Goal: Information Seeking & Learning: Check status

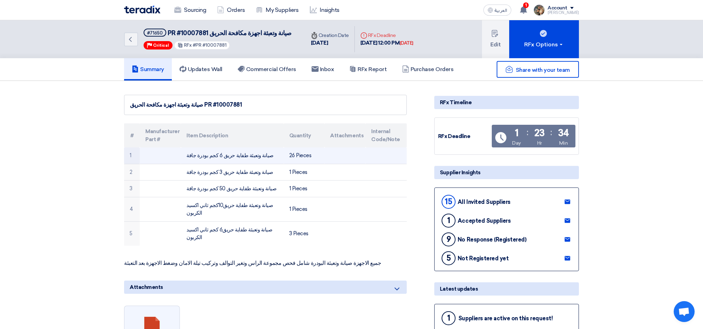
click at [303, 155] on td "26 Pieces" at bounding box center [304, 155] width 41 height 16
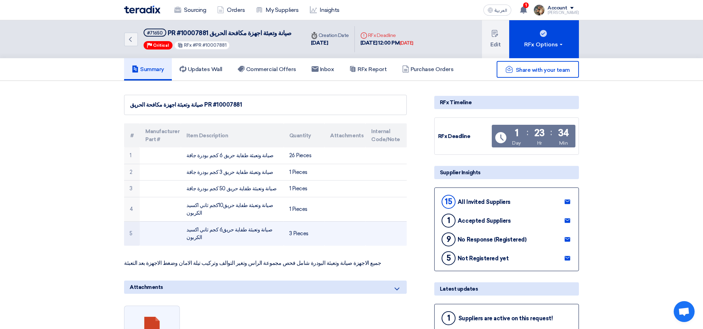
click at [302, 221] on td "3 Pieces" at bounding box center [304, 233] width 41 height 24
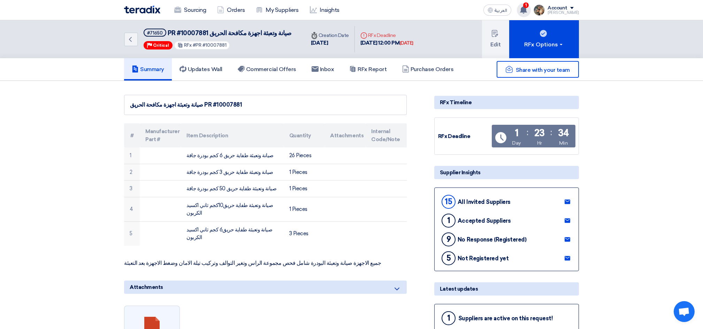
click at [526, 9] on icon at bounding box center [523, 10] width 8 height 8
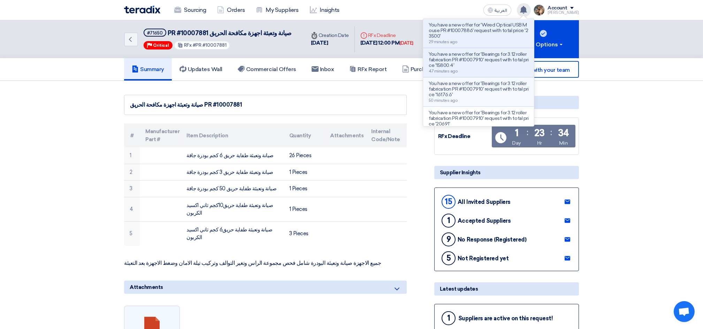
click at [492, 90] on p "You have a new offer for 'Bearings for 3.12 roller fabrication PR #10007910' re…" at bounding box center [478, 89] width 100 height 17
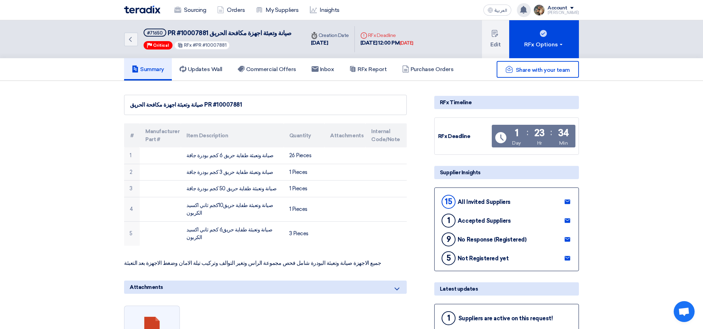
click at [527, 10] on use at bounding box center [523, 10] width 7 height 8
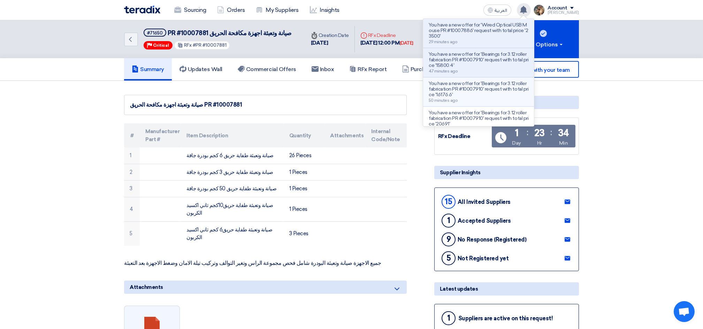
click at [496, 97] on p "You have a new offer for 'Bearings for 3.12 roller fabrication PR #10007910' re…" at bounding box center [478, 89] width 100 height 17
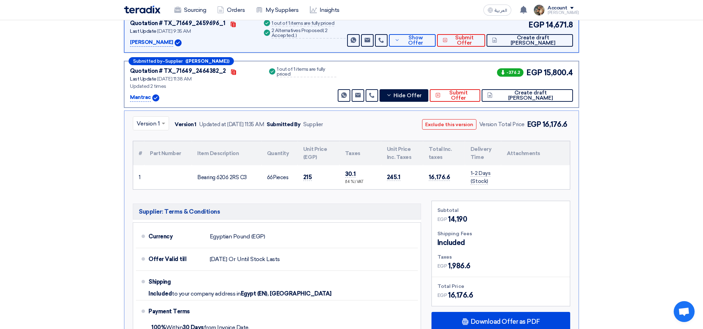
scroll to position [257, 0]
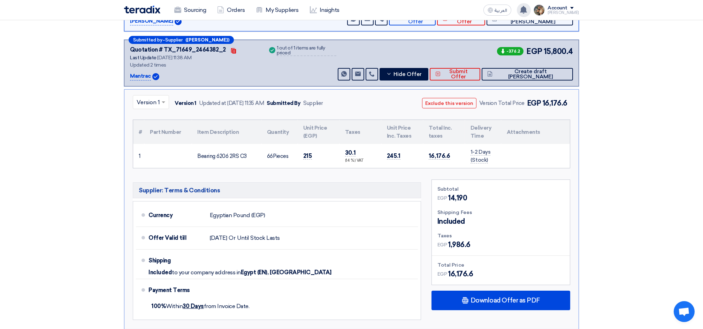
click at [527, 13] on use at bounding box center [523, 10] width 7 height 8
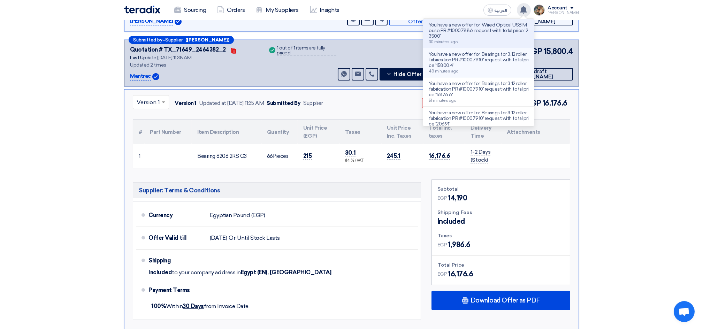
click at [494, 52] on p "You have a new offer for 'Bearings for 3.12 roller fabrication PR #10007910' re…" at bounding box center [478, 60] width 100 height 17
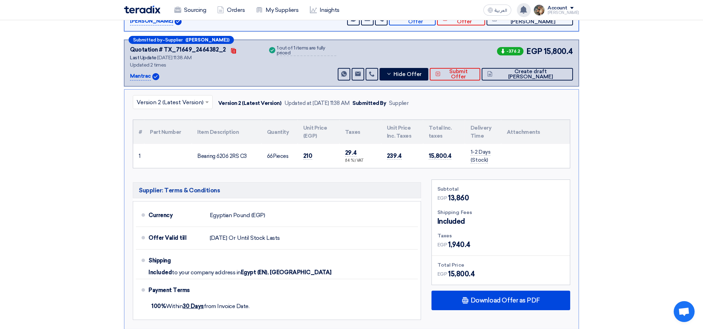
click at [525, 12] on div "You have a new offer for 'Wired Optical USB Mouse PR #10007886' request with to…" at bounding box center [524, 10] width 14 height 14
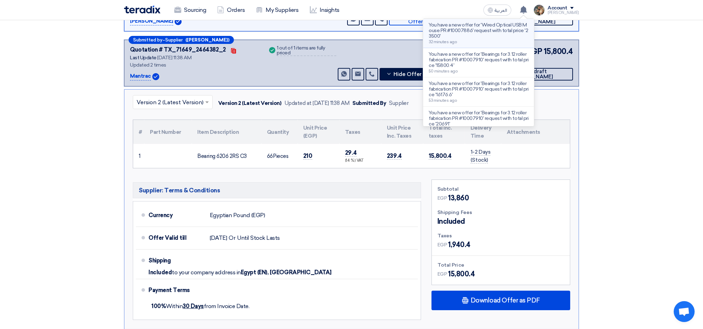
click at [478, 28] on p "You have a new offer for 'Wired Optical USB Mouse PR #10007886' request with to…" at bounding box center [478, 30] width 100 height 17
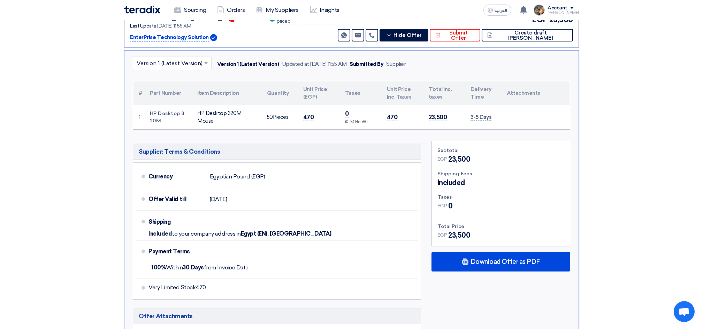
scroll to position [357, 0]
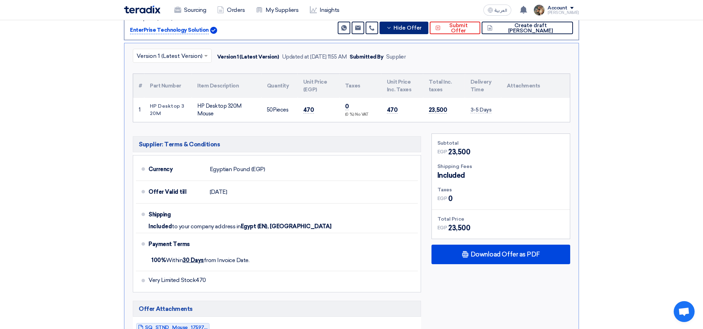
click at [392, 29] on icon at bounding box center [389, 28] width 6 height 6
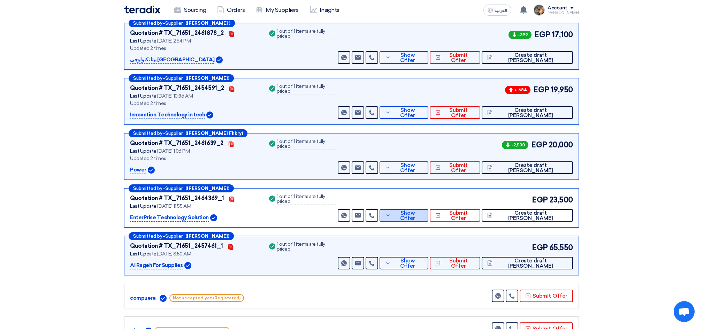
scroll to position [0, 0]
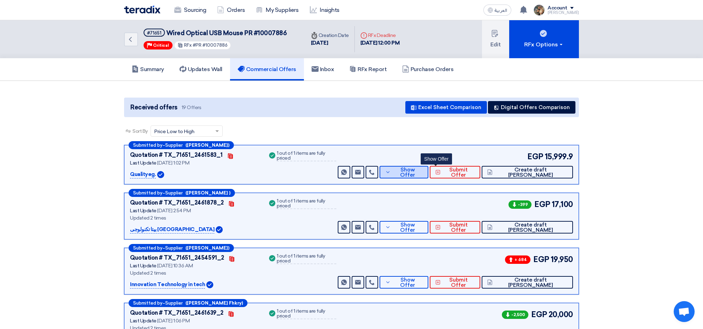
click at [423, 168] on span "Show Offer" at bounding box center [407, 172] width 30 height 10
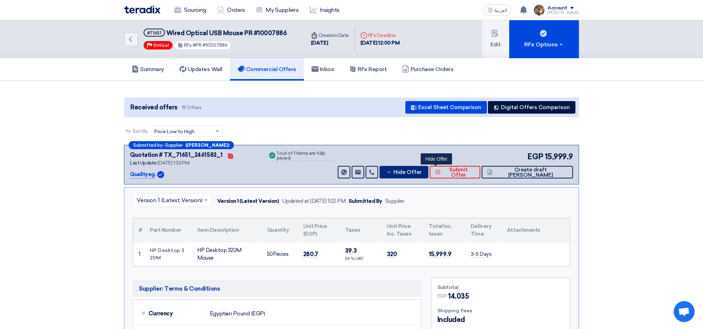
click at [421, 170] on span "Hide Offer" at bounding box center [407, 172] width 28 height 5
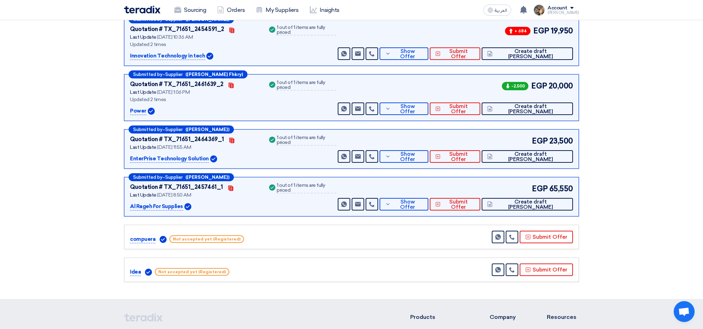
scroll to position [232, 0]
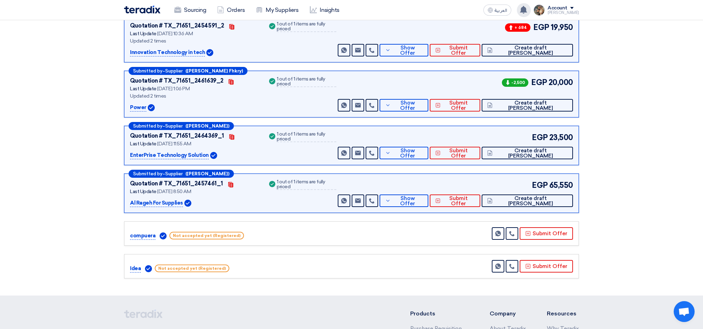
click at [527, 8] on use at bounding box center [523, 10] width 7 height 8
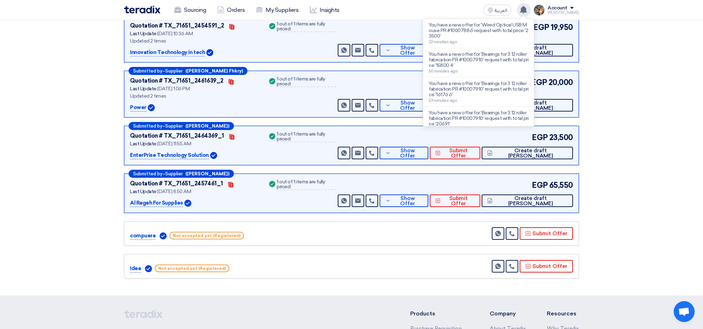
click at [527, 8] on use at bounding box center [523, 10] width 7 height 8
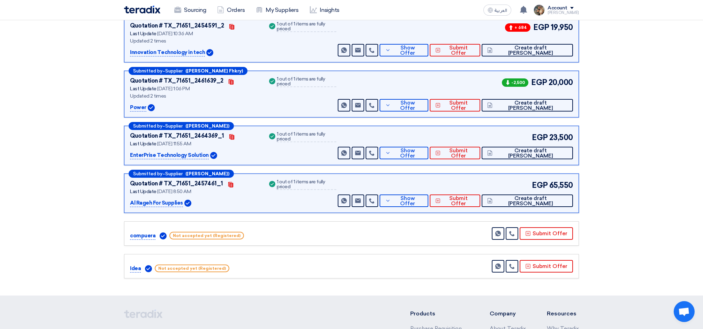
click at [131, 8] on img at bounding box center [142, 10] width 36 height 8
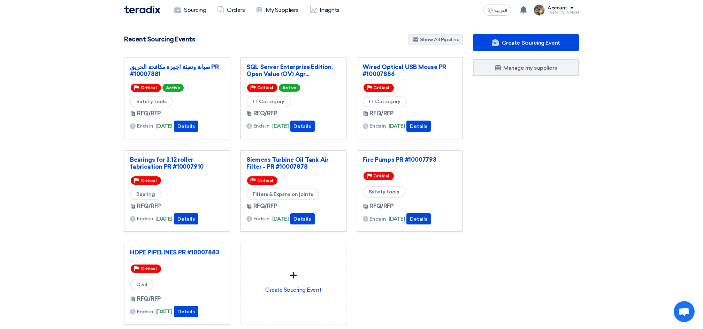
click at [501, 187] on div "Create Sourcing Event Manage my suppliers" at bounding box center [525, 193] width 116 height 318
click at [418, 158] on link "Fire Pumps PR #10007793" at bounding box center [410, 159] width 94 height 7
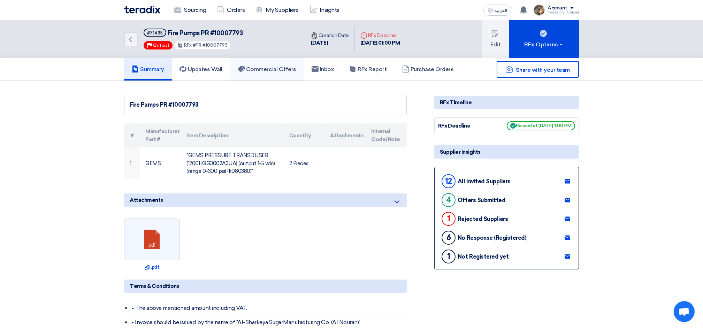
click at [261, 70] on h5 "Commercial Offers" at bounding box center [267, 69] width 59 height 7
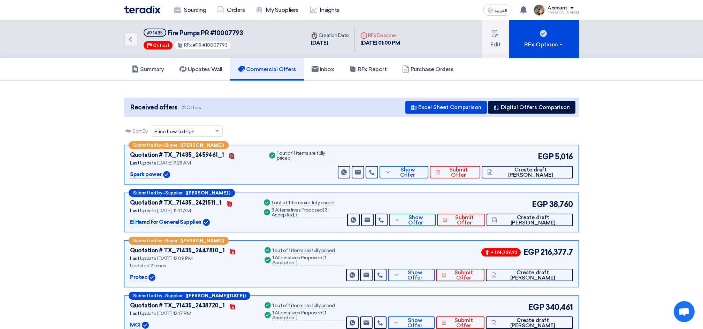
click at [144, 11] on img at bounding box center [142, 10] width 36 height 8
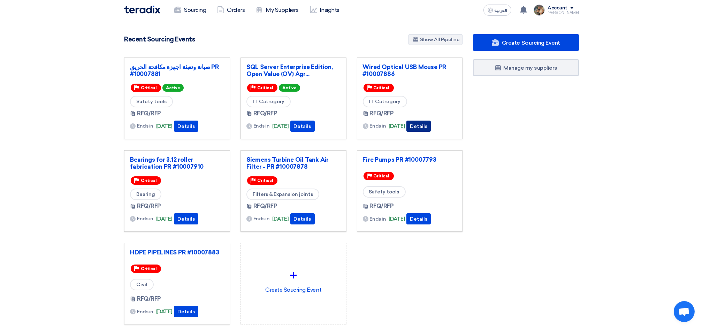
click at [431, 130] on button "Details" at bounding box center [418, 126] width 24 height 11
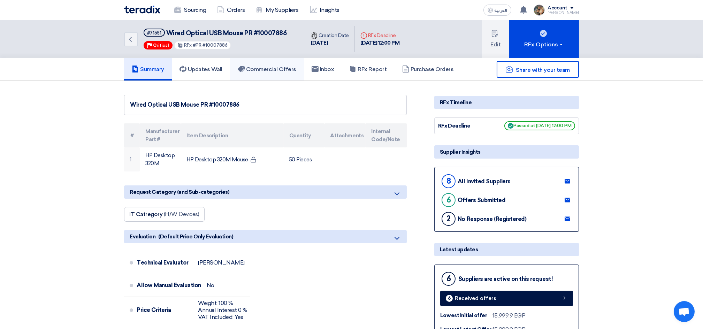
click at [254, 71] on h5 "Commercial Offers" at bounding box center [267, 69] width 59 height 7
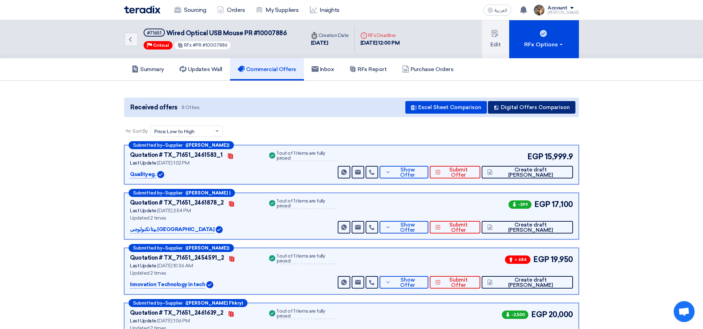
click at [549, 102] on button "Digital Offers Comparison" at bounding box center [531, 107] width 87 height 13
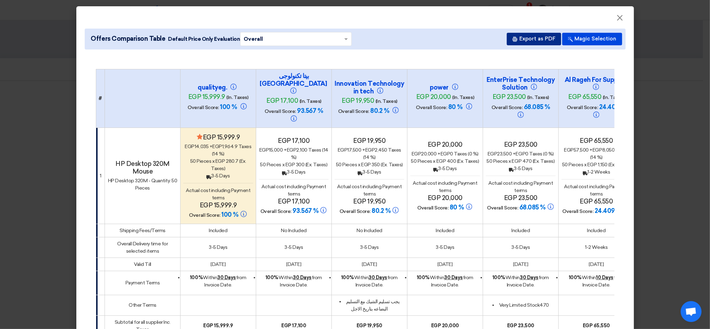
click at [524, 42] on button "Export as PDF" at bounding box center [533, 39] width 54 height 13
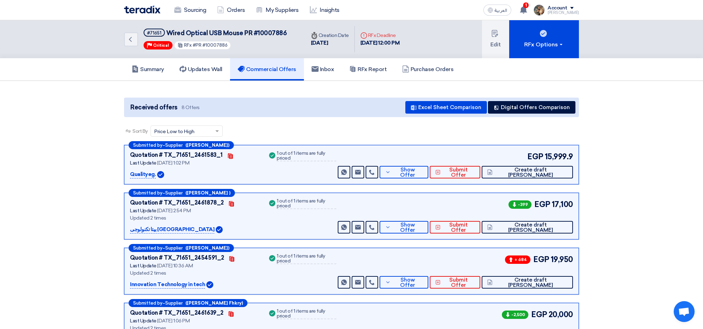
click at [174, 32] on span "Wired Optical USB Mouse PR #10007886" at bounding box center [226, 33] width 121 height 8
drag, startPoint x: 174, startPoint y: 32, endPoint x: 270, endPoint y: 31, distance: 96.1
click at [270, 31] on span "Wired Optical USB Mouse PR #10007886" at bounding box center [226, 33] width 121 height 8
copy span "Wired Optical USB Mouse PR #10007886"
click at [372, 70] on h5 "RFx Report" at bounding box center [367, 69] width 37 height 7
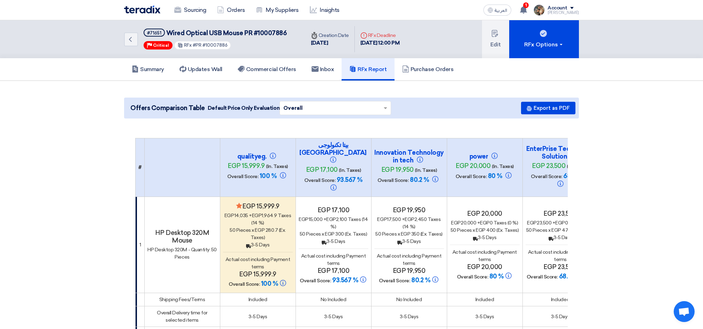
click at [140, 11] on img at bounding box center [142, 10] width 36 height 8
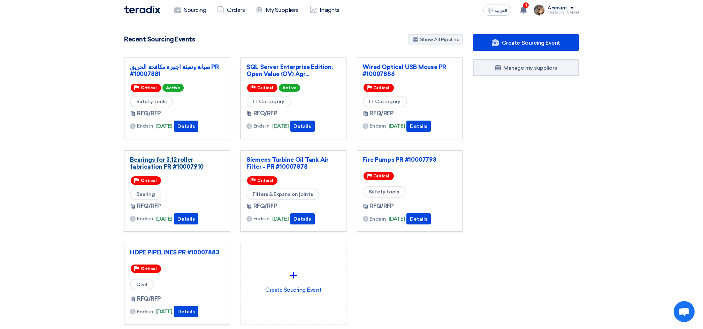
click at [155, 166] on link "Bearings for 3.12 roller fabrication PR #10007910" at bounding box center [177, 163] width 94 height 14
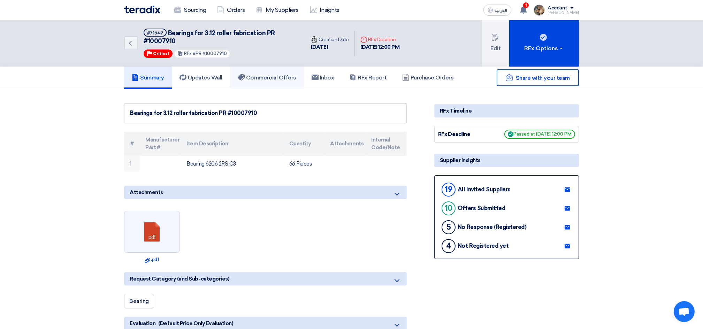
click at [262, 74] on h5 "Commercial Offers" at bounding box center [267, 77] width 59 height 7
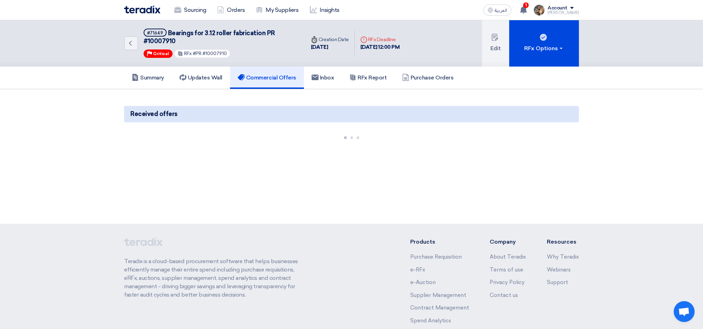
click at [177, 31] on span "Bearings for 3.12 roller fabrication PR #10007910" at bounding box center [209, 37] width 131 height 16
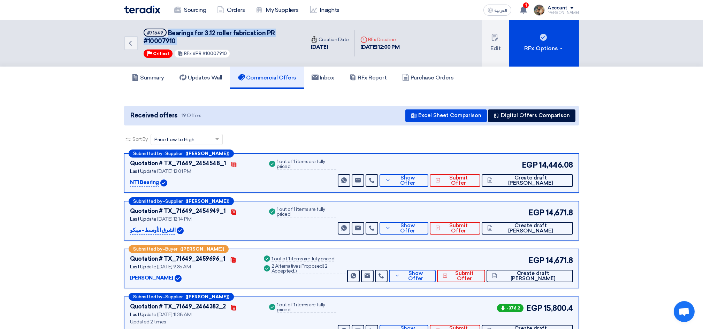
drag, startPoint x: 177, startPoint y: 31, endPoint x: 177, endPoint y: 37, distance: 5.9
click at [177, 37] on h5 "#71649 Bearings for 3.12 roller fabrication PR #10007910" at bounding box center [220, 37] width 153 height 17
copy div "Bearings for 3.12 roller fabrication PR #10007910"
click at [512, 113] on button "Digital Offers Comparison" at bounding box center [531, 115] width 87 height 13
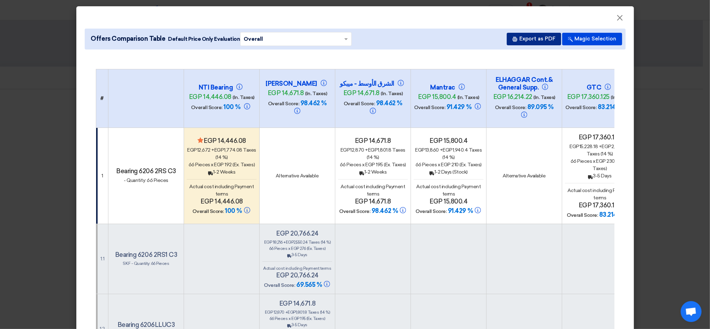
click at [544, 40] on button "Export as PDF" at bounding box center [533, 39] width 54 height 13
click at [656, 85] on modal-container "× Offers Comparison Table Default Price Only Evaluation × Overall × Export as P…" at bounding box center [355, 164] width 710 height 329
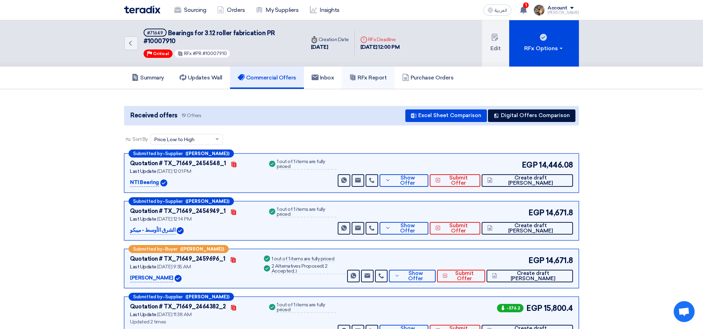
click at [373, 79] on h5 "RFx Report" at bounding box center [367, 77] width 37 height 7
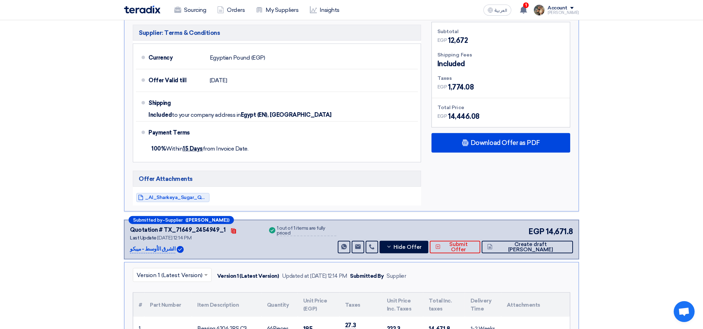
scroll to position [2415, 0]
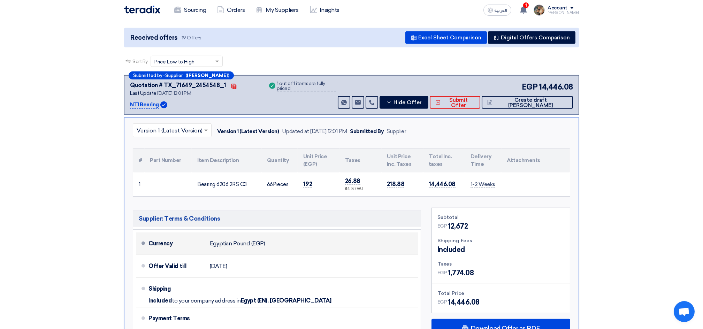
click at [317, 235] on div "Currency Egyptian Pound (EGP)" at bounding box center [281, 243] width 266 height 17
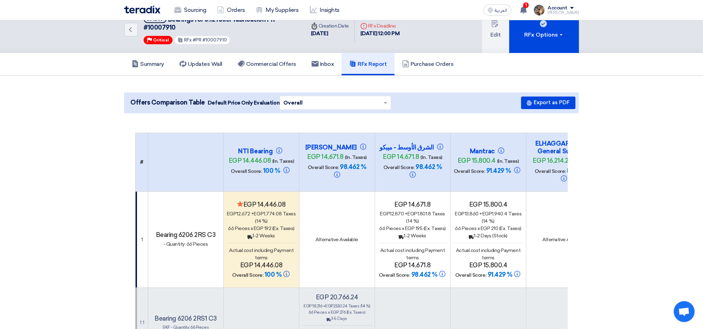
scroll to position [0, 0]
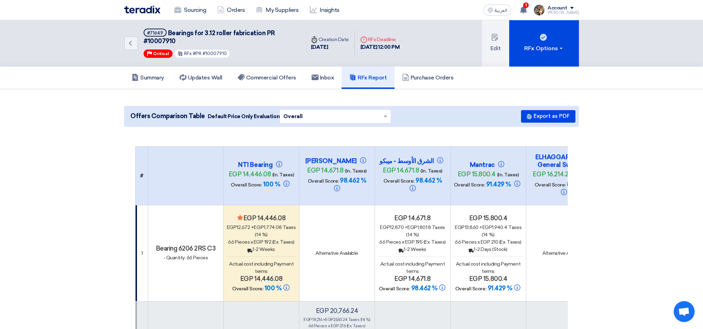
click at [160, 41] on span "Bearings for 3.12 roller fabrication PR #10007910" at bounding box center [209, 37] width 131 height 16
copy span "10007910"
click at [140, 12] on img at bounding box center [142, 10] width 36 height 8
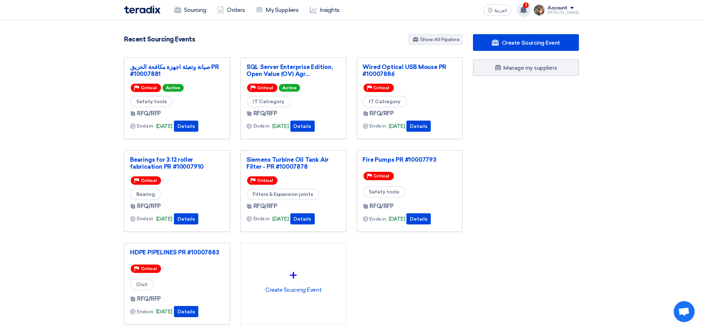
click at [527, 11] on use at bounding box center [523, 10] width 7 height 8
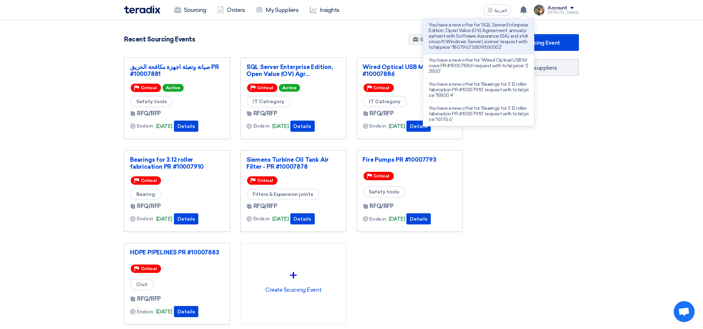
click at [482, 26] on p "You have a new offer for 'SQL Server Enterprise Edition, Open Value (OV) Agreem…" at bounding box center [478, 36] width 100 height 28
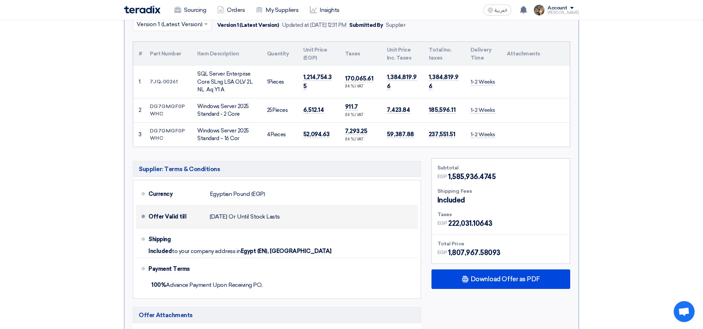
scroll to position [232, 0]
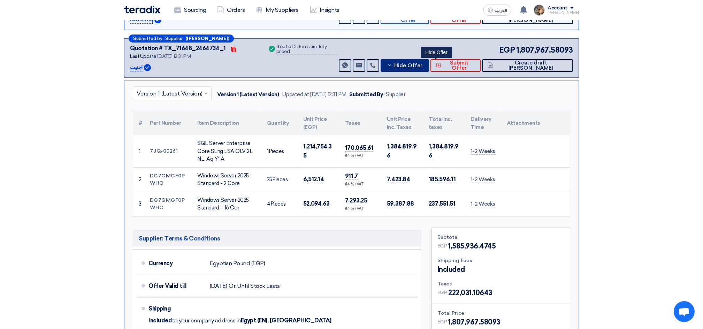
click at [428, 59] on button "Hide Offer" at bounding box center [404, 65] width 48 height 13
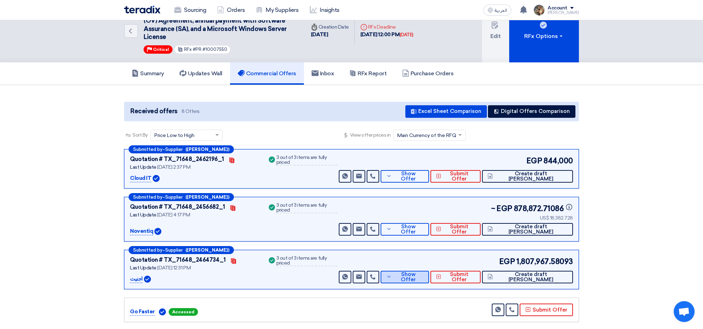
scroll to position [0, 0]
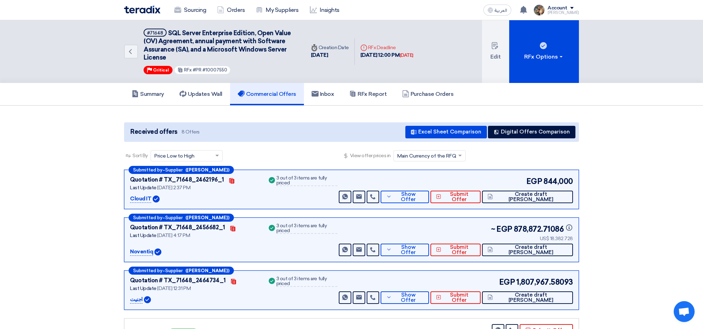
click at [141, 10] on img at bounding box center [142, 10] width 36 height 8
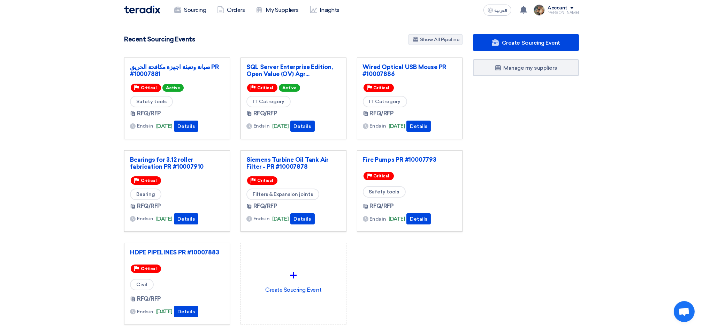
click at [509, 146] on div "Create Sourcing Event Manage my suppliers" at bounding box center [525, 193] width 116 height 318
click at [283, 70] on link "SQL Server Enterprise Edition, Open Value (OV) Agr..." at bounding box center [293, 70] width 94 height 14
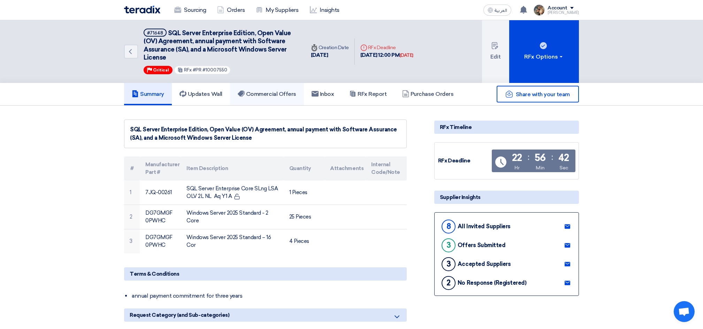
click at [280, 88] on link "Commercial Offers" at bounding box center [267, 94] width 74 height 22
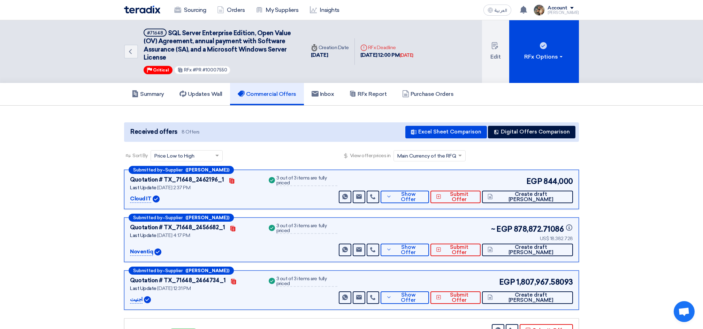
click at [150, 13] on img at bounding box center [142, 10] width 36 height 8
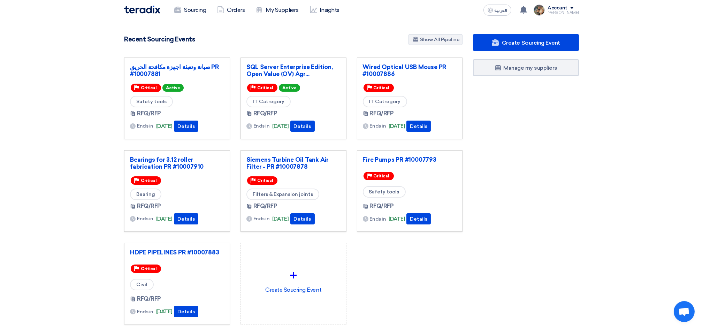
click at [303, 39] on div "Recent Sourcing Events Show All Pipeline" at bounding box center [293, 40] width 338 height 12
click at [203, 12] on link "Sourcing" at bounding box center [190, 9] width 43 height 15
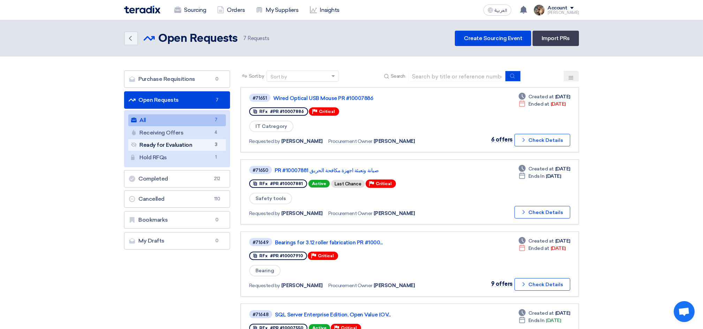
click at [192, 143] on link "Ready for Evaluation Ready for Evaluation 3" at bounding box center [177, 145] width 98 height 12
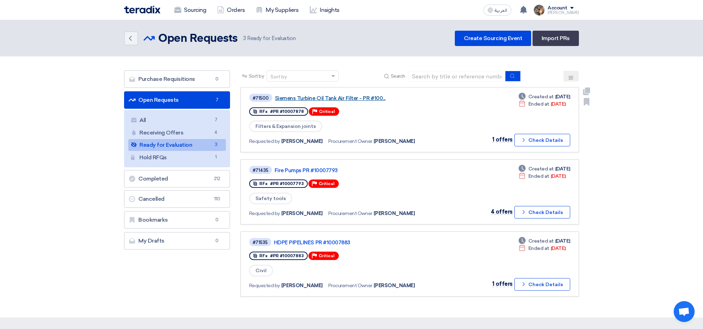
click at [345, 95] on link "Siemens Turbine Oil Tank Air Filter - PR #100..." at bounding box center [362, 98] width 174 height 6
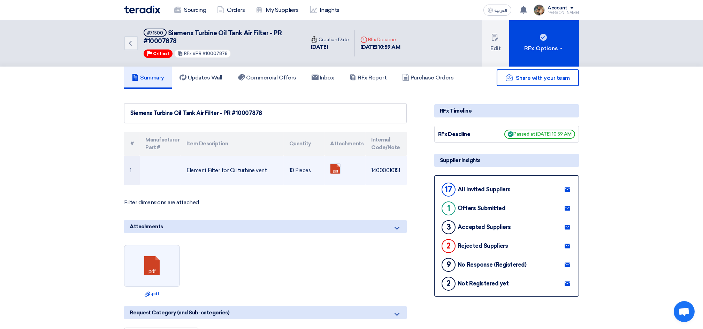
click at [209, 170] on td "Element Filter for Oil turbine vent" at bounding box center [232, 170] width 102 height 29
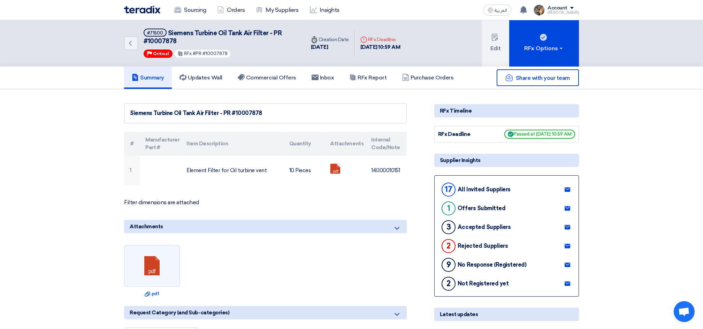
click at [128, 13] on img at bounding box center [142, 10] width 36 height 8
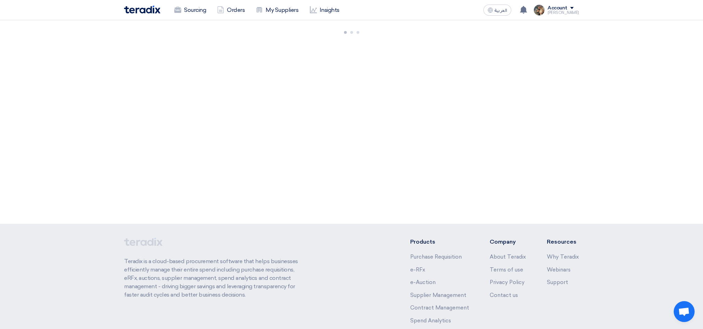
click at [449, 66] on div "3037 RFx remaining 9 Auctions remaining Create Sourcing Event +" at bounding box center [351, 121] width 703 height 203
